Goal: Find specific page/section: Find specific page/section

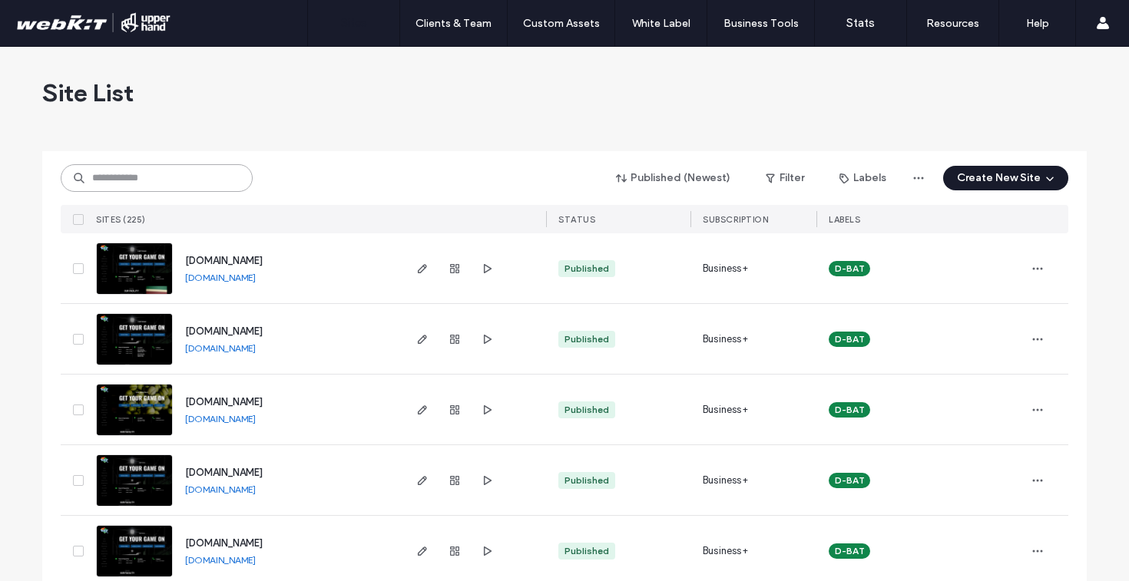
click at [187, 176] on input at bounding box center [157, 178] width 192 height 28
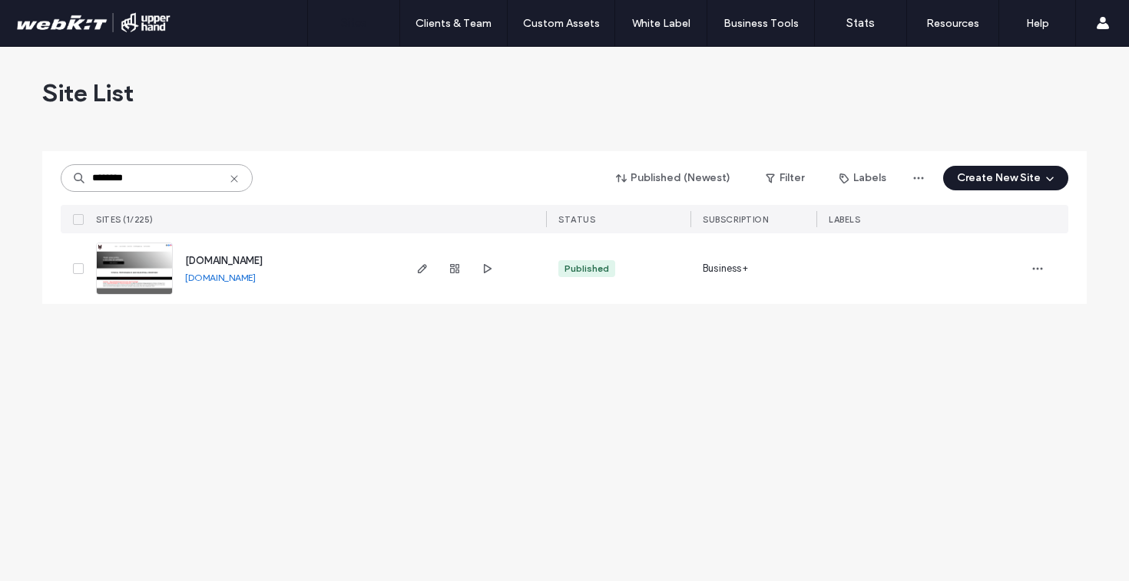
type input "********"
click at [216, 280] on link "[DOMAIN_NAME]" at bounding box center [220, 278] width 71 height 12
click at [420, 266] on icon "button" at bounding box center [422, 269] width 12 height 12
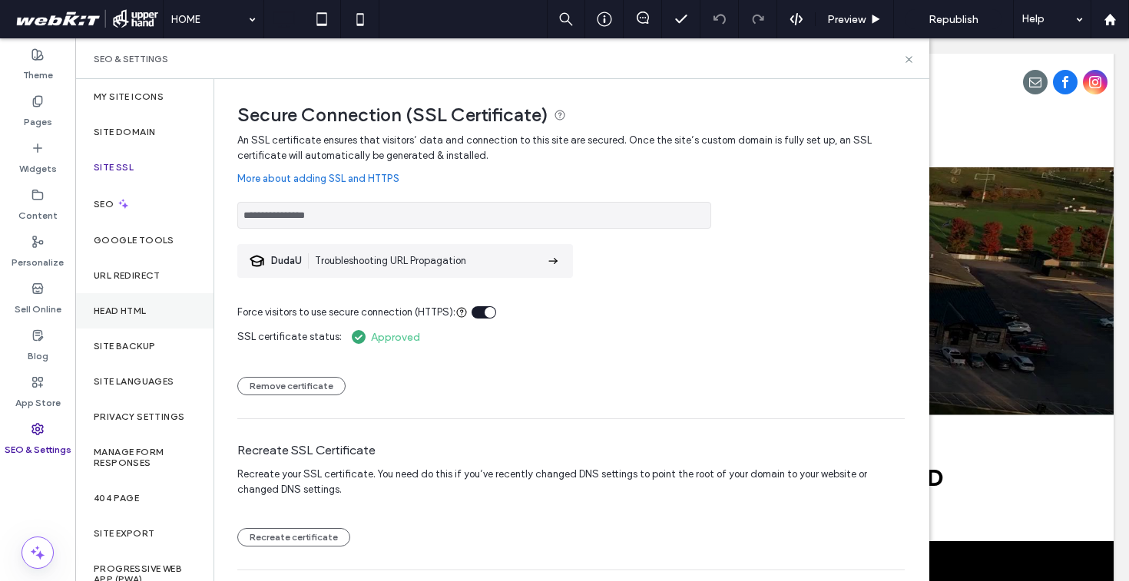
click at [133, 302] on div "Head HTML" at bounding box center [144, 310] width 138 height 35
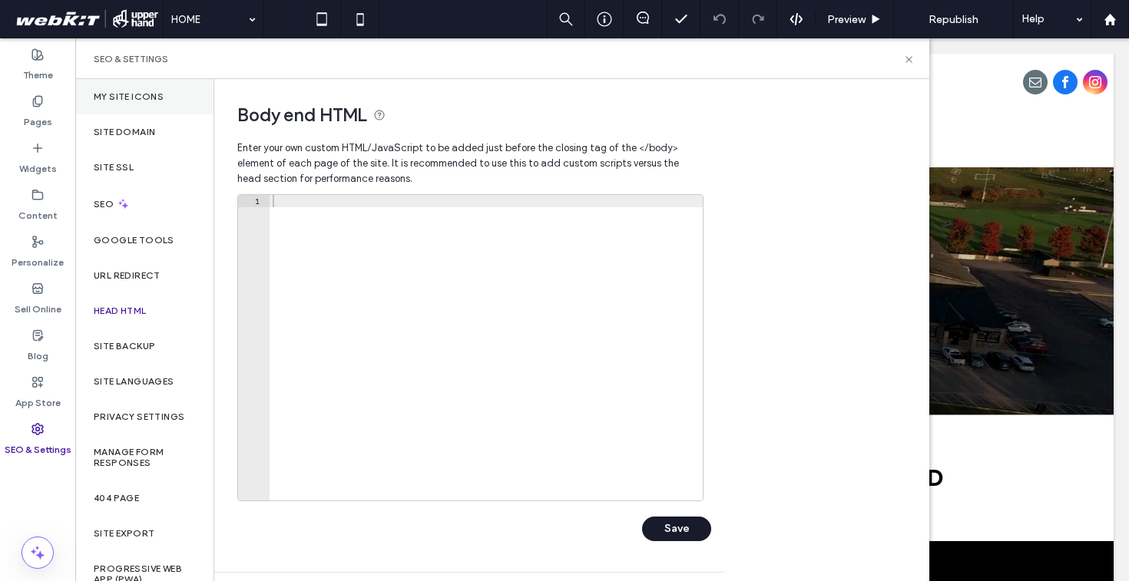
click at [148, 94] on label "My Site Icons" at bounding box center [129, 96] width 70 height 11
